Goal: Use online tool/utility: Use online tool/utility

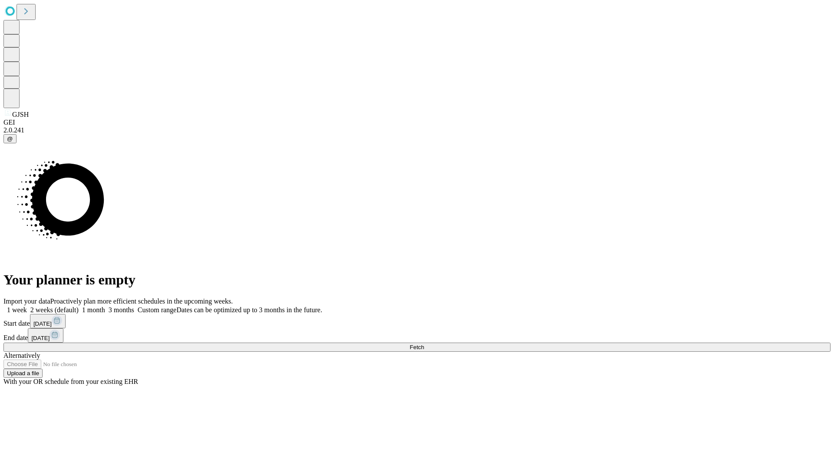
click at [424, 344] on span "Fetch" at bounding box center [416, 347] width 14 height 7
